Goal: Task Accomplishment & Management: Manage account settings

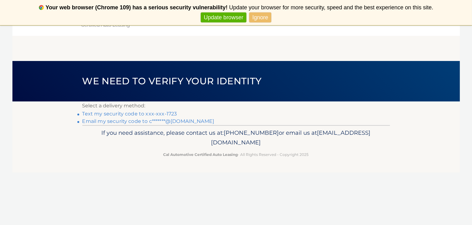
click at [156, 114] on link "Text my security code to xxx-xxx-1723" at bounding box center [129, 114] width 95 height 6
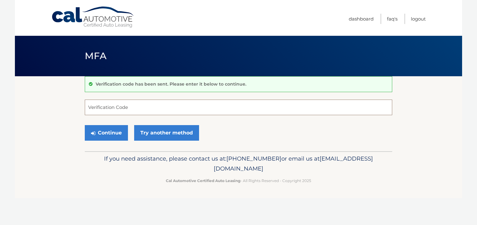
click at [157, 111] on input "Verification Code" at bounding box center [239, 107] width 308 height 16
click at [168, 110] on input "Verification Code" at bounding box center [239, 107] width 308 height 16
type input "567795"
click at [118, 130] on button "Continue" at bounding box center [106, 133] width 43 height 16
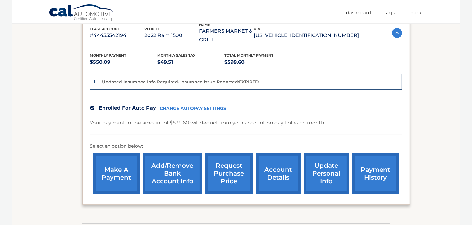
scroll to position [128, 0]
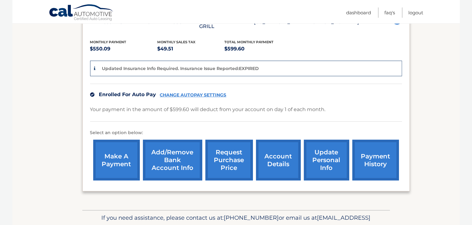
click at [269, 157] on link "account details" at bounding box center [278, 160] width 45 height 41
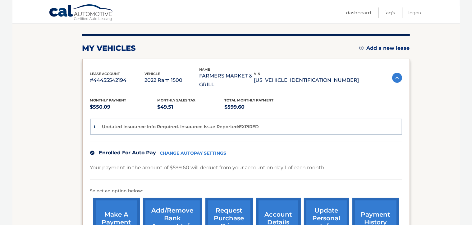
scroll to position [35, 0]
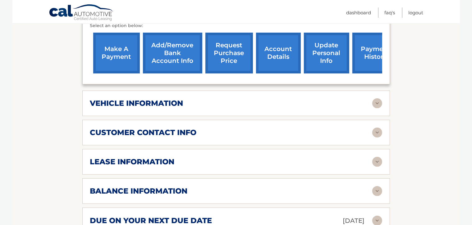
scroll to position [219, 0]
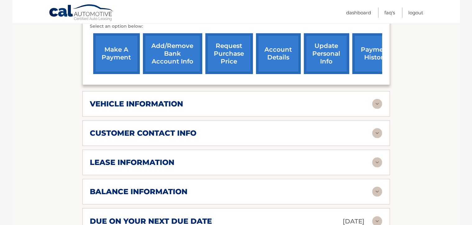
click at [373, 131] on img at bounding box center [377, 133] width 10 height 10
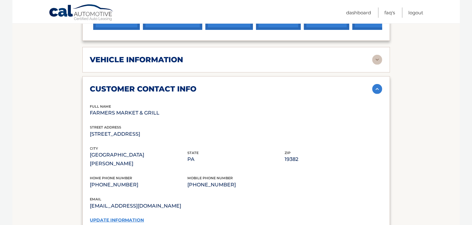
scroll to position [188, 0]
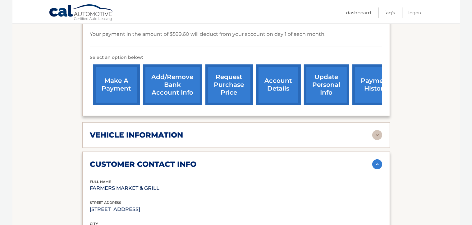
click at [374, 135] on img at bounding box center [377, 135] width 10 height 10
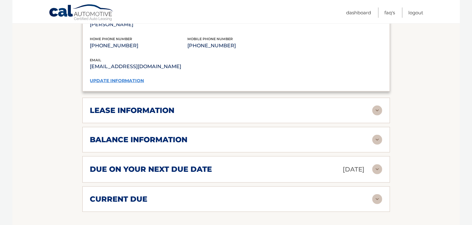
scroll to position [561, 0]
click at [378, 105] on img at bounding box center [377, 110] width 10 height 10
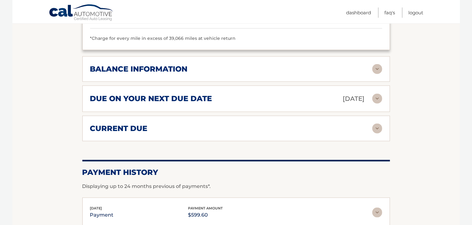
scroll to position [717, 0]
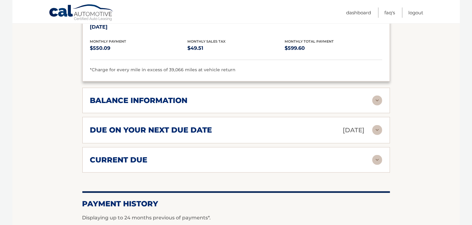
click at [377, 95] on img at bounding box center [377, 100] width 10 height 10
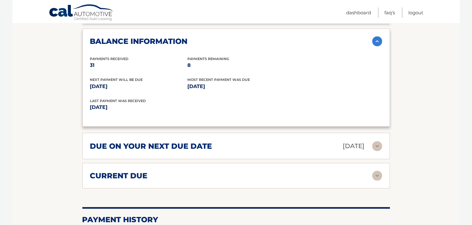
scroll to position [779, 0]
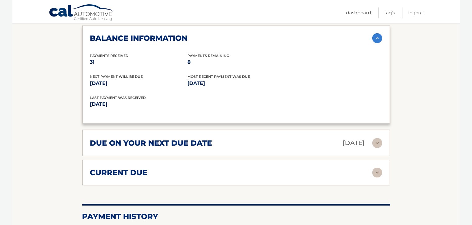
click at [375, 138] on img at bounding box center [377, 143] width 10 height 10
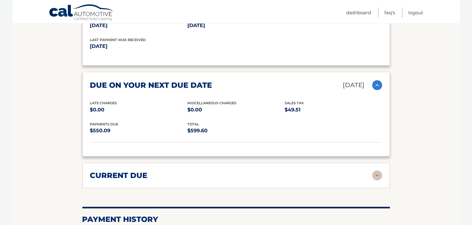
scroll to position [934, 0]
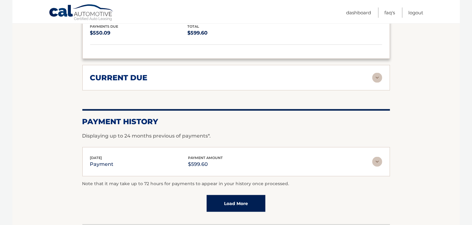
click at [375, 73] on img at bounding box center [377, 78] width 10 height 10
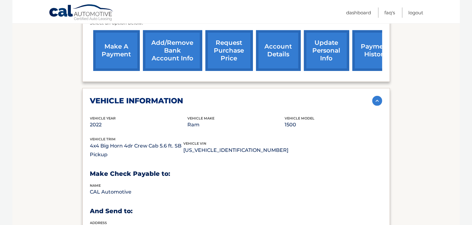
scroll to position [142, 0]
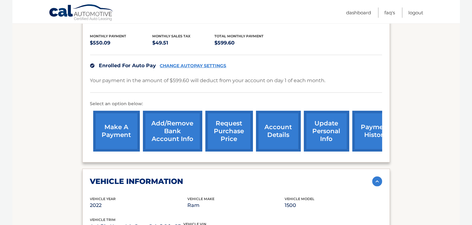
click at [364, 136] on link "payment history" at bounding box center [375, 131] width 47 height 41
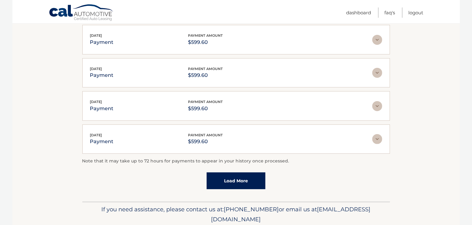
scroll to position [182, 0]
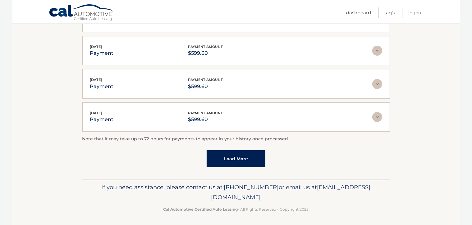
click at [228, 161] on link "Load More" at bounding box center [236, 158] width 59 height 17
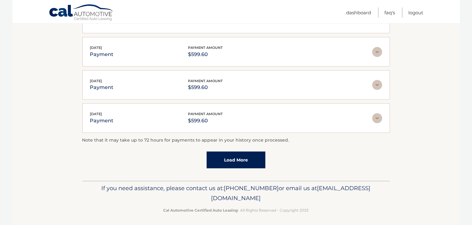
scroll to position [215, 0]
click at [254, 154] on link "Load More" at bounding box center [236, 158] width 59 height 17
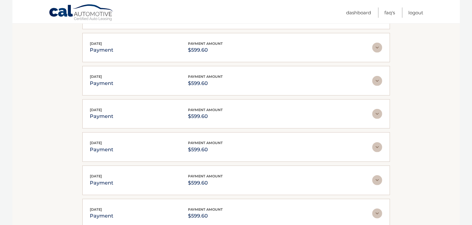
scroll to position [339, 0]
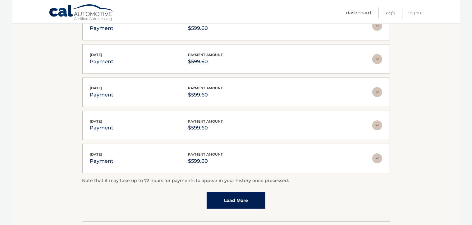
click at [242, 194] on link "Load More" at bounding box center [236, 200] width 59 height 17
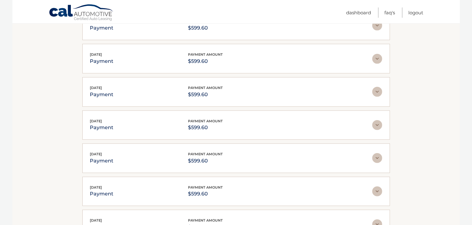
scroll to position [525, 0]
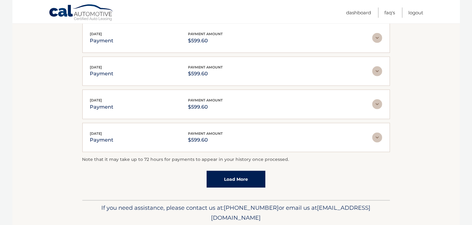
click at [241, 176] on link "Load More" at bounding box center [236, 179] width 59 height 17
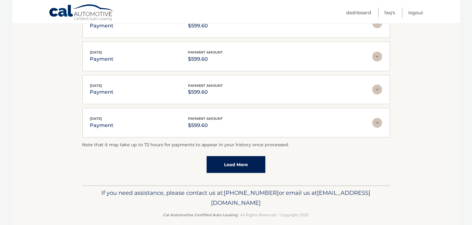
scroll to position [707, 0]
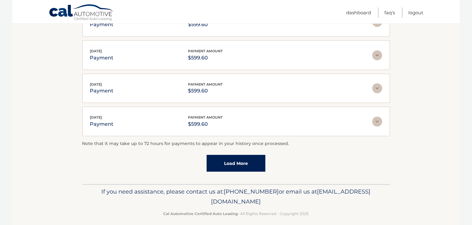
click at [236, 155] on link "Load More" at bounding box center [236, 163] width 59 height 17
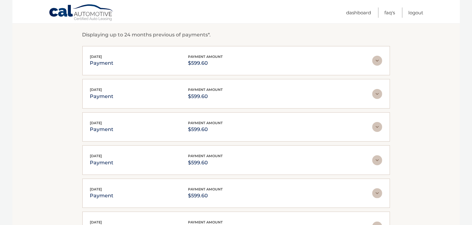
scroll to position [105, 0]
click at [356, 13] on link "Dashboard" at bounding box center [358, 12] width 25 height 10
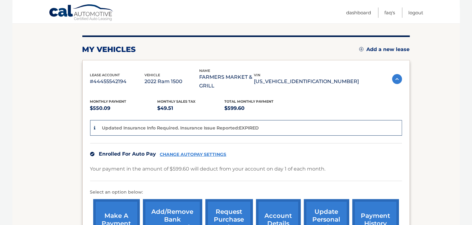
scroll to position [155, 0]
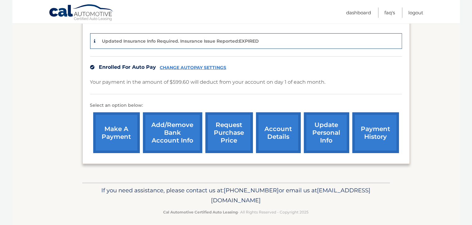
click at [227, 124] on link "request purchase price" at bounding box center [229, 132] width 48 height 41
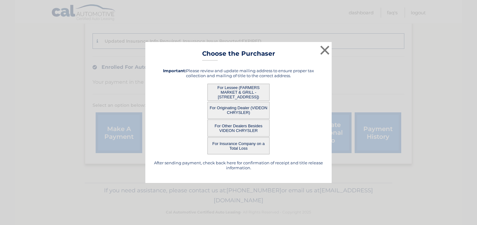
click at [233, 96] on button "For Lessee (FARMERS MARKET & GRILL - [STREET_ADDRESS])" at bounding box center [239, 92] width 62 height 17
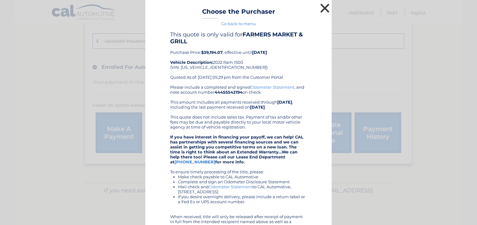
click at [321, 8] on button "×" at bounding box center [325, 8] width 12 height 12
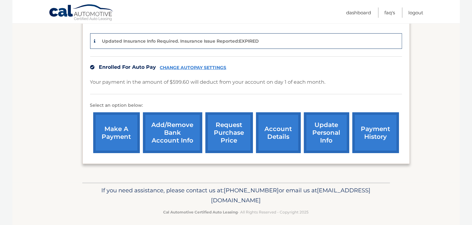
click at [230, 131] on link "request purchase price" at bounding box center [229, 132] width 48 height 41
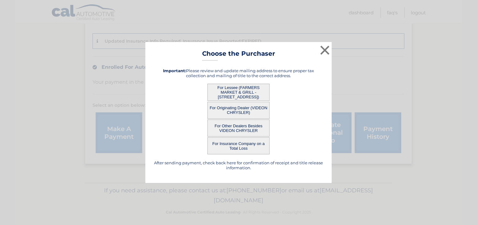
click at [232, 114] on button "For Originating Dealer (VIDEON CHRYSLER)" at bounding box center [239, 110] width 62 height 17
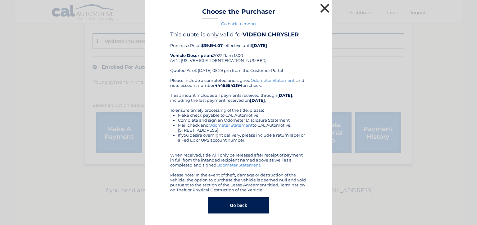
click at [319, 10] on button "×" at bounding box center [325, 8] width 12 height 12
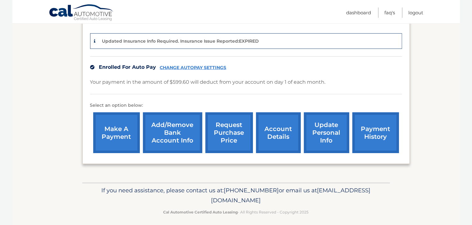
click at [230, 129] on link "request purchase price" at bounding box center [229, 132] width 48 height 41
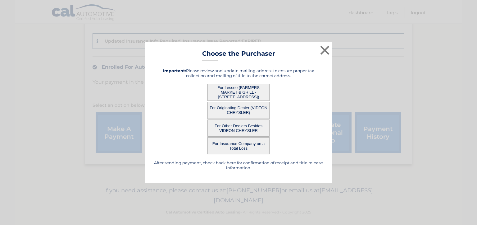
click at [230, 131] on button "For Other Dealers Besides VIDEON CHRYSLER" at bounding box center [239, 127] width 62 height 17
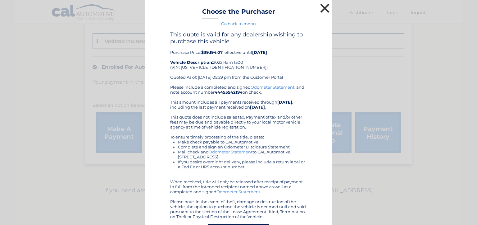
click at [325, 9] on button "×" at bounding box center [325, 8] width 12 height 12
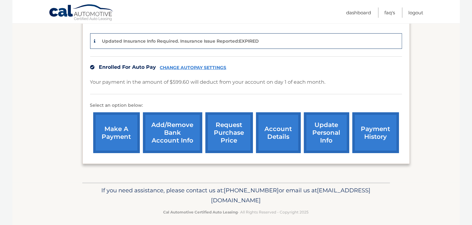
click at [232, 131] on link "request purchase price" at bounding box center [229, 132] width 48 height 41
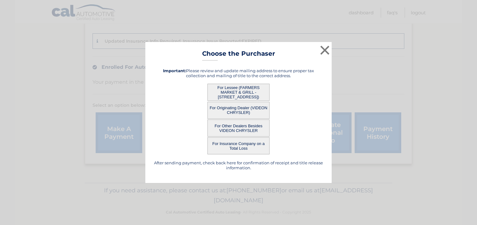
click at [242, 81] on div "After sending payment, check back here for confirmation of receipt and title re…" at bounding box center [238, 119] width 171 height 112
click at [243, 89] on button "For Lessee (FARMERS MARKET & GRILL - [STREET_ADDRESS])" at bounding box center [239, 92] width 62 height 17
click at [241, 89] on button "For Lessee (FARMERS MARKET & GRILL - [STREET_ADDRESS])" at bounding box center [239, 92] width 62 height 17
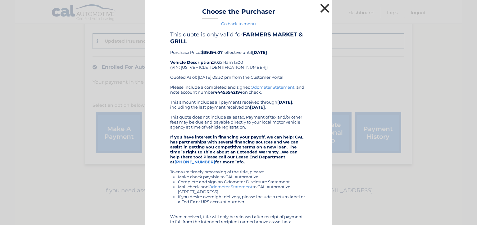
click at [322, 11] on button "×" at bounding box center [325, 8] width 12 height 12
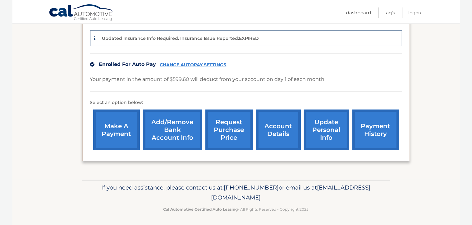
scroll to position [159, 0]
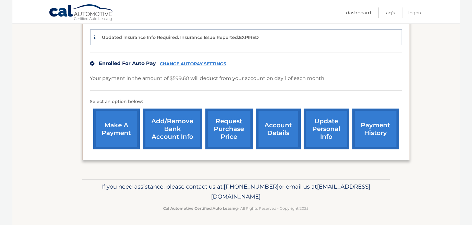
click at [227, 121] on link "request purchase price" at bounding box center [229, 128] width 48 height 41
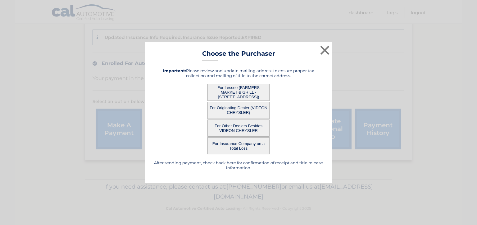
click at [232, 141] on button "For Insurance Company on a Total Loss" at bounding box center [239, 145] width 62 height 17
click at [242, 146] on button "For Insurance Company on a Total Loss" at bounding box center [239, 145] width 62 height 17
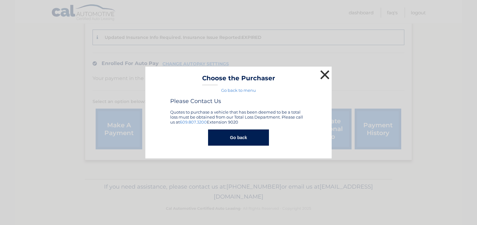
click at [324, 72] on button "×" at bounding box center [325, 74] width 12 height 12
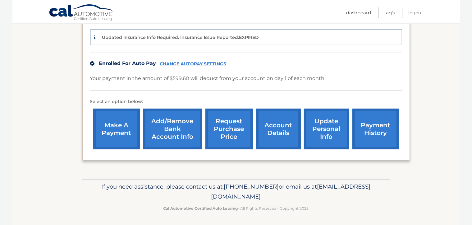
click at [118, 130] on link "make a payment" at bounding box center [116, 128] width 47 height 41
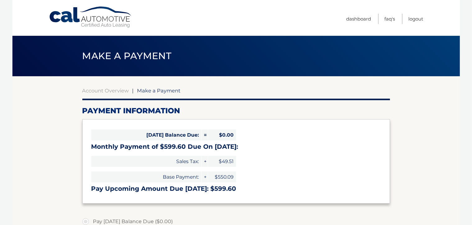
select select "ZWM2MmJjMzAtMzE0MC00OTkxLThkYjgtNTE0YmEwMWNiMmYw"
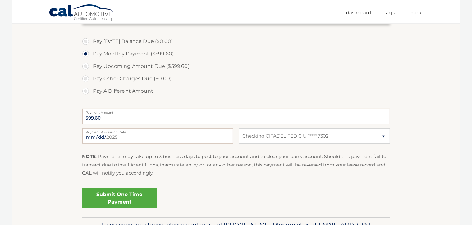
scroll to position [93, 0]
